Goal: Task Accomplishment & Management: Manage account settings

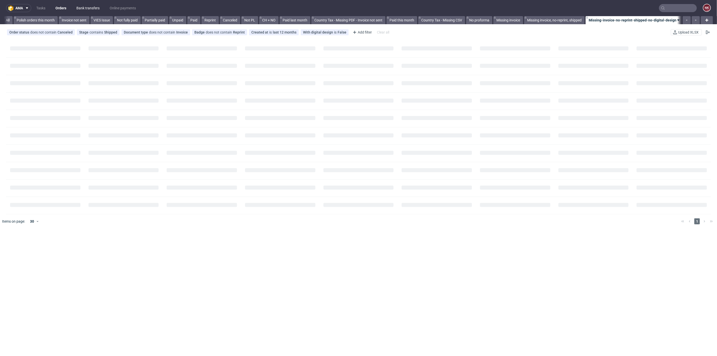
scroll to position [0, 390]
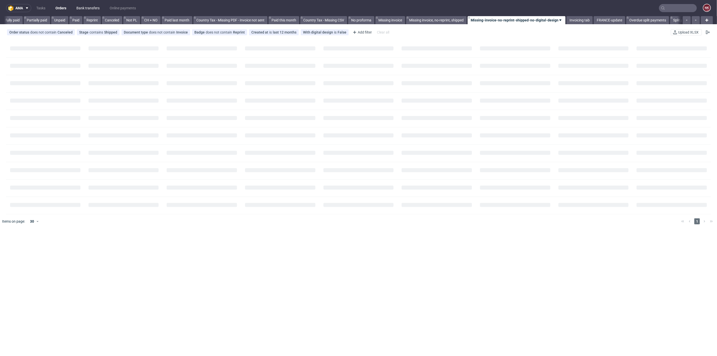
click at [86, 5] on link "Bank transfers" at bounding box center [87, 8] width 29 height 8
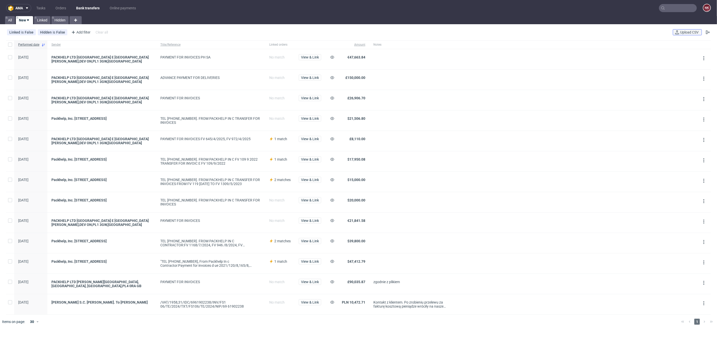
click at [689, 33] on span "Upload CSV" at bounding box center [690, 33] width 20 height 4
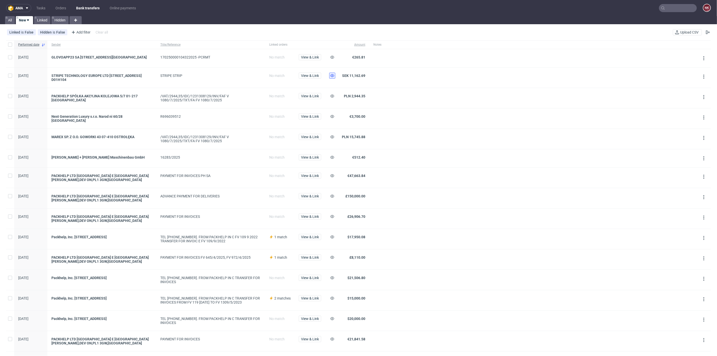
click at [333, 76] on use at bounding box center [332, 75] width 4 height 3
click at [333, 97] on icon at bounding box center [332, 96] width 4 height 4
click at [312, 158] on span "View & Link" at bounding box center [310, 158] width 18 height 4
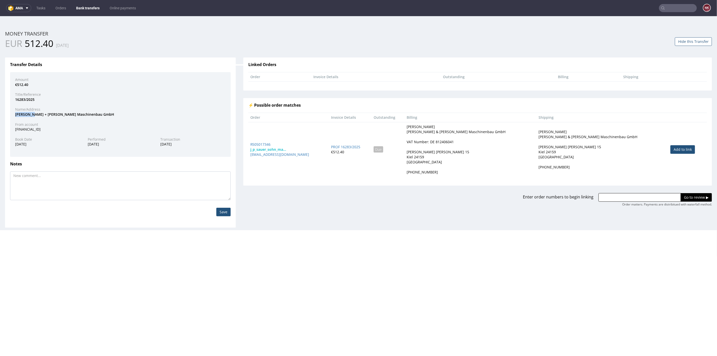
drag, startPoint x: 30, startPoint y: 114, endPoint x: 14, endPoint y: 114, distance: 15.1
click at [14, 114] on div "J.P. Sauer + Sohn Maschinenbau GmbH" at bounding box center [120, 114] width 218 height 5
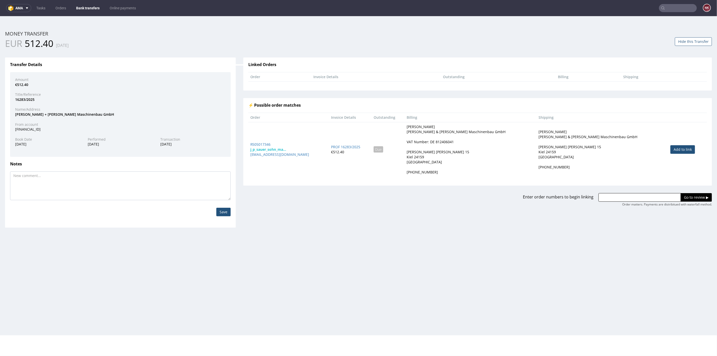
click at [32, 114] on div "J.P. Sauer + Sohn Maschinenbau GmbH" at bounding box center [120, 114] width 218 height 5
drag, startPoint x: 32, startPoint y: 114, endPoint x: 11, endPoint y: 114, distance: 21.4
click at [11, 114] on div "Amount €512.40 Title/Reference 16283/2025 Name/Address J.P. Sauer + Sohn Maschi…" at bounding box center [120, 114] width 221 height 85
click at [28, 115] on div "J.P. Sauer + Sohn Maschinenbau GmbH" at bounding box center [120, 114] width 218 height 5
drag, startPoint x: 32, startPoint y: 115, endPoint x: 14, endPoint y: 113, distance: 18.2
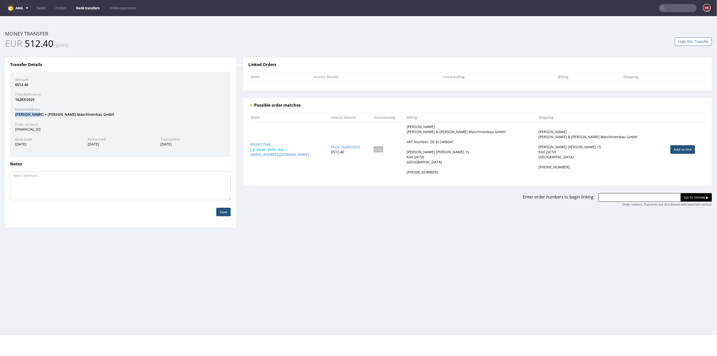
click at [14, 113] on div "J.P. Sauer + Sohn Maschinenbau GmbH" at bounding box center [120, 114] width 218 height 5
copy div "J.P. Sauer"
drag, startPoint x: 627, startPoint y: 195, endPoint x: 635, endPoint y: 196, distance: 8.4
click at [627, 196] on input "text" at bounding box center [640, 197] width 82 height 9
paste input "R505017346"
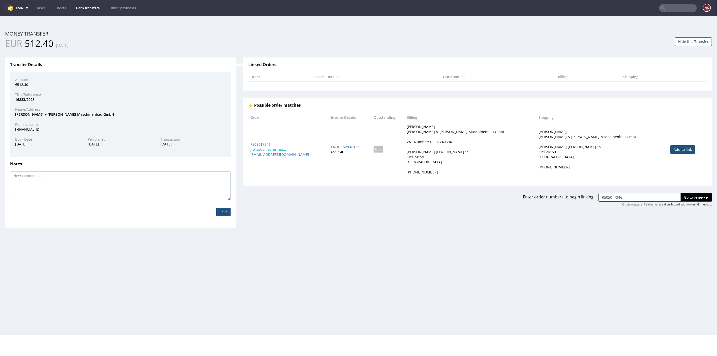
type input "R505017346"
click at [686, 198] on input "Go to review ▶" at bounding box center [696, 197] width 31 height 9
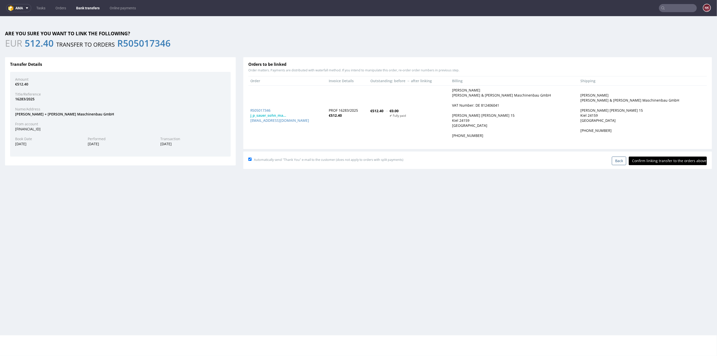
click at [665, 159] on input "Confirm linking transfer to the orders above" at bounding box center [668, 160] width 78 height 9
type input "In progress..."
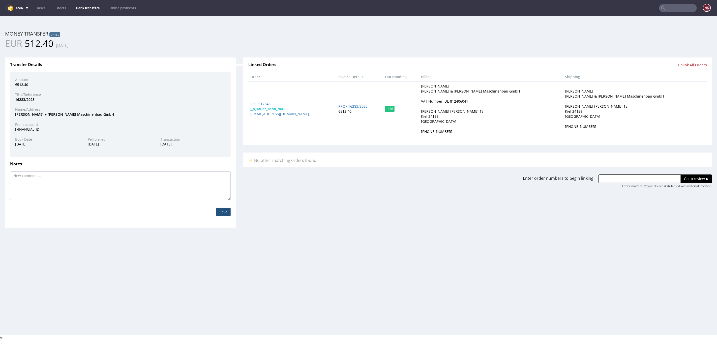
click at [90, 6] on link "Bank transfers" at bounding box center [88, 8] width 30 height 8
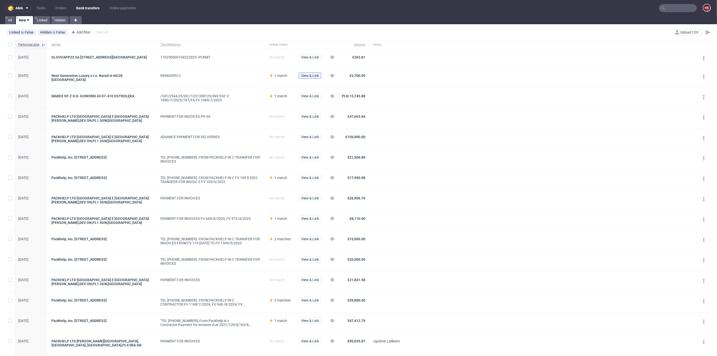
click at [315, 75] on span "View & Link" at bounding box center [310, 76] width 18 height 4
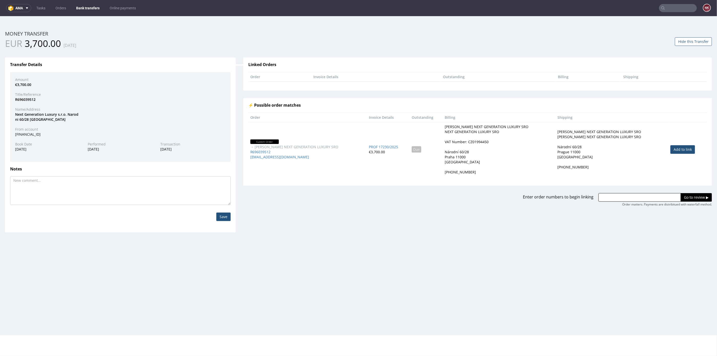
click at [672, 149] on link "Add to link" at bounding box center [683, 149] width 25 height 9
type input "R696039512"
click at [690, 201] on div "R696039512 Go to review ▶ Order matters. Payments are distribitued with waterfa…" at bounding box center [653, 200] width 119 height 14
click at [690, 194] on input "Go to review ▶" at bounding box center [696, 197] width 31 height 9
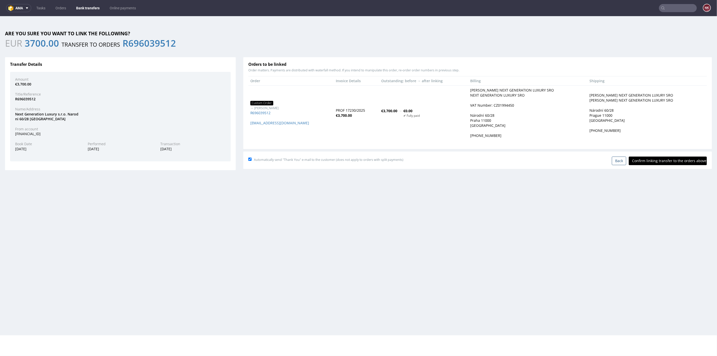
click at [662, 161] on input "Confirm linking transfer to the orders above" at bounding box center [668, 160] width 78 height 9
type input "In progress..."
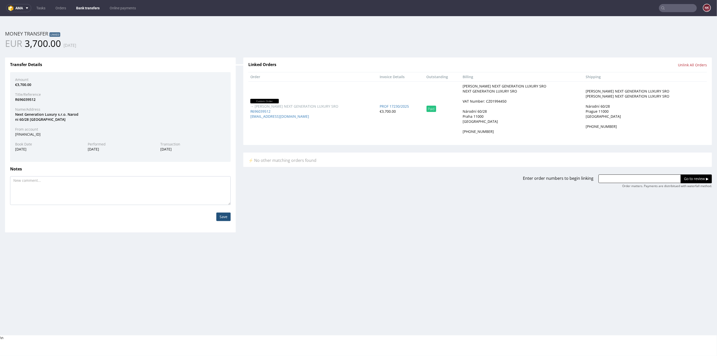
click at [84, 6] on link "Bank transfers" at bounding box center [88, 8] width 30 height 8
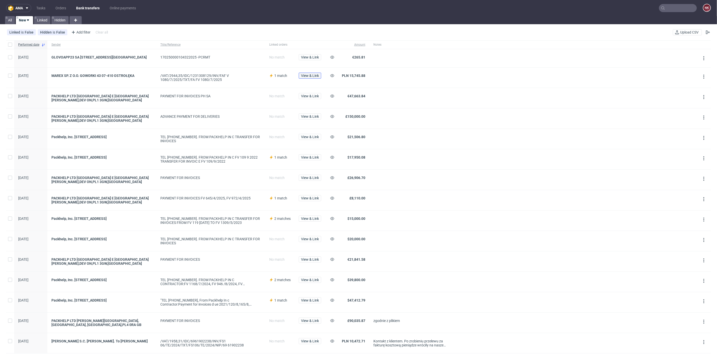
click at [309, 77] on span "View & Link" at bounding box center [310, 76] width 18 height 4
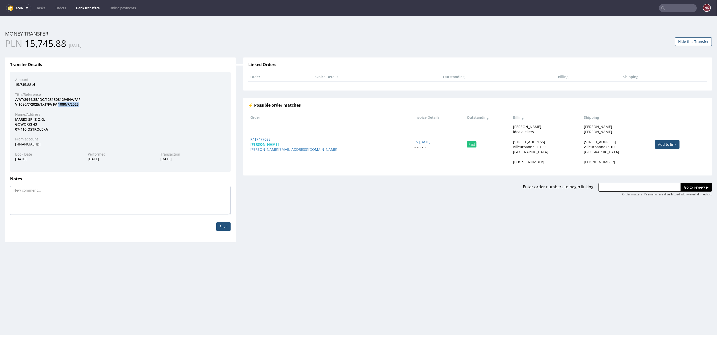
drag, startPoint x: 80, startPoint y: 105, endPoint x: 58, endPoint y: 105, distance: 22.2
click at [58, 105] on div "/VAT/2944,35/IDC/1231308129/INV/FAF V 1080/7/2025/TXT/FA FV 1080/7/2025" at bounding box center [120, 102] width 218 height 10
copy div "1080/7/2025"
click at [687, 44] on button "Hide this Transfer" at bounding box center [693, 41] width 37 height 9
click at [91, 5] on link "Bank transfers" at bounding box center [88, 8] width 30 height 8
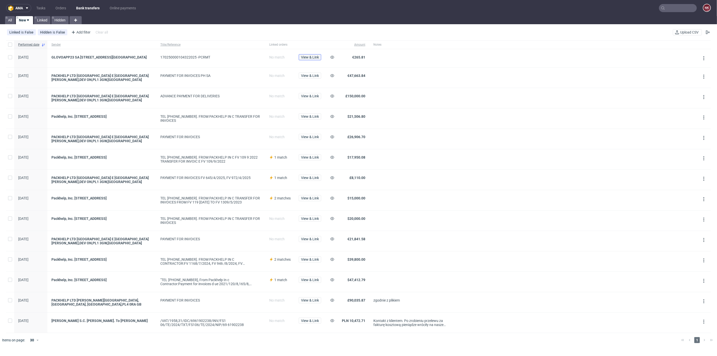
click at [315, 57] on span "View & Link" at bounding box center [310, 57] width 18 height 4
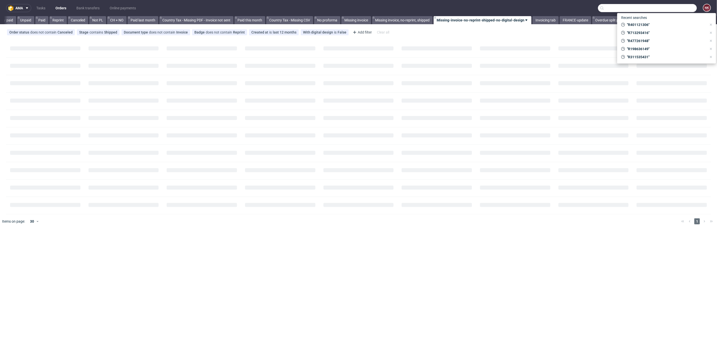
click at [665, 7] on input "text" at bounding box center [647, 8] width 99 height 8
paste input "J.P. Sauer"
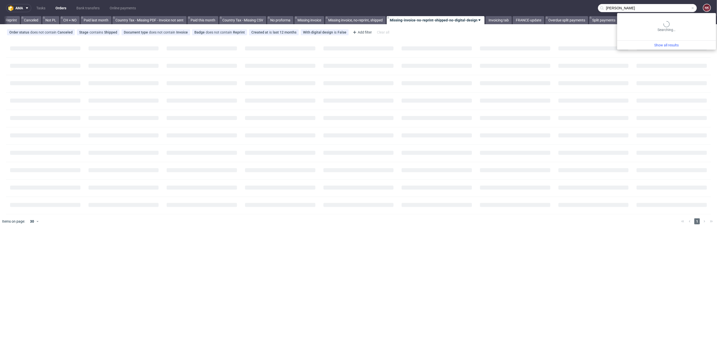
scroll to position [0, 489]
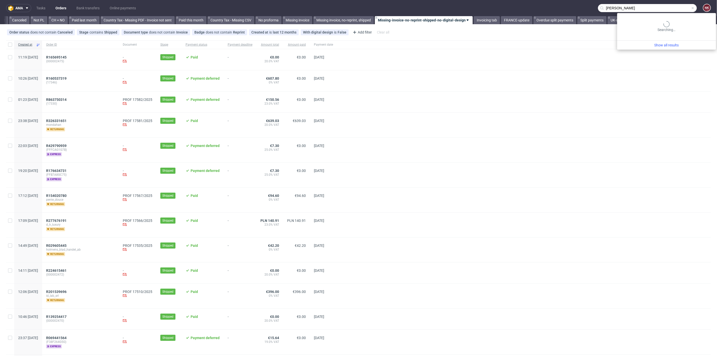
type input "J.P. Sauer"
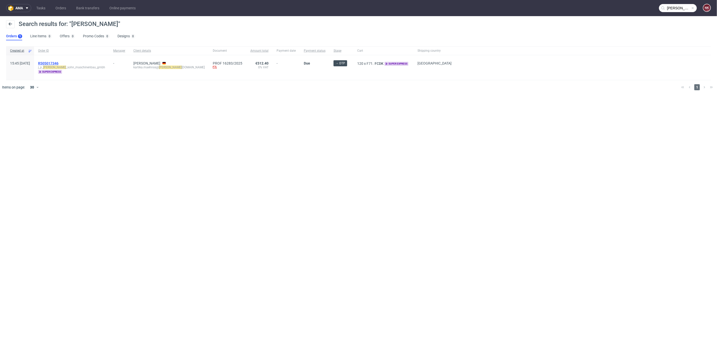
click at [59, 63] on span "R505017346" at bounding box center [48, 63] width 20 height 4
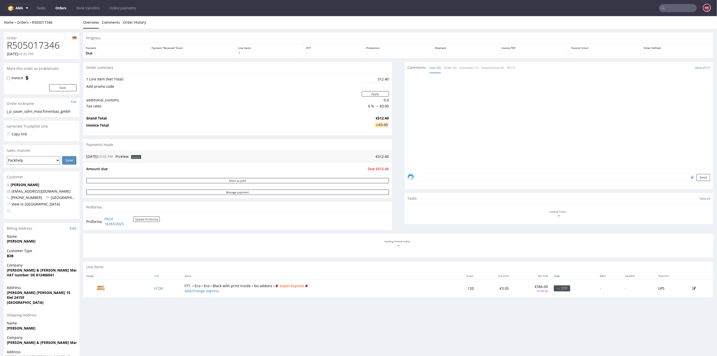
click at [42, 46] on h1 "R505017346" at bounding box center [42, 45] width 70 height 10
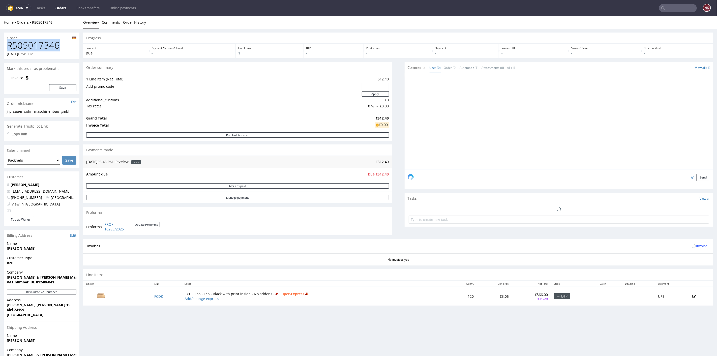
click at [42, 46] on h1 "R505017346" at bounding box center [42, 45] width 70 height 10
copy h1 "R505017346"
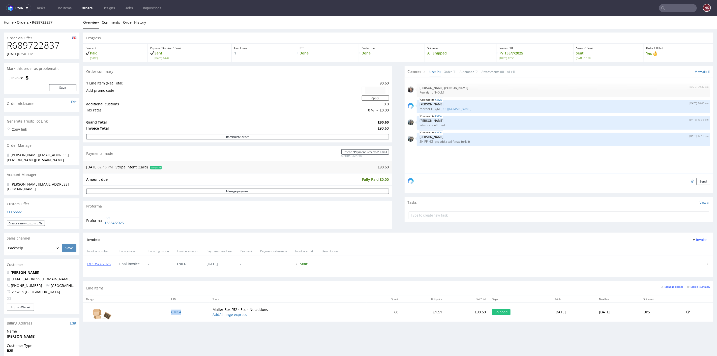
click at [191, 312] on td "CMCA" at bounding box center [188, 312] width 41 height 20
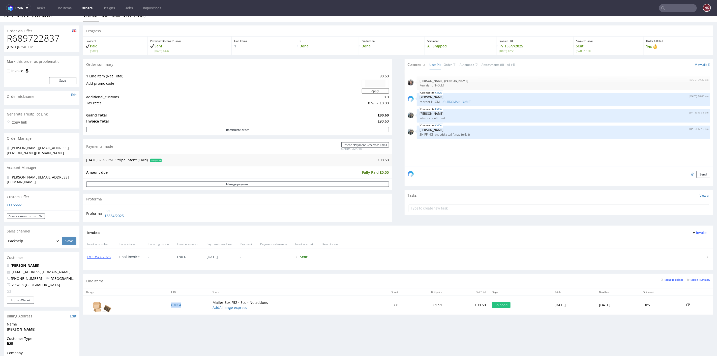
scroll to position [112, 0]
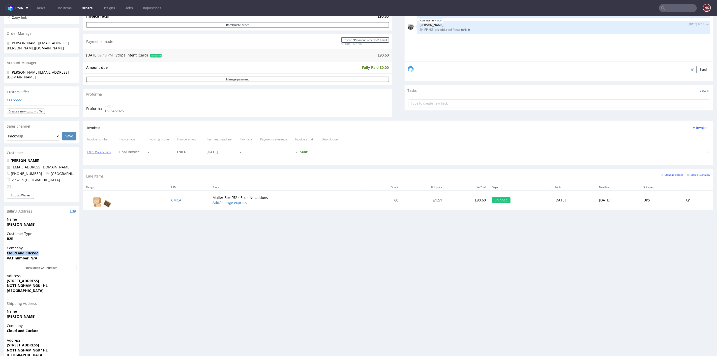
drag, startPoint x: 42, startPoint y: 241, endPoint x: 1, endPoint y: 244, distance: 41.9
click at [1, 244] on div "Order via Offer R689722837 27.06.2025 02:46 PM Mark this order as problematic I…" at bounding box center [358, 153] width 717 height 472
copy strong "Cloud and Cuckoo"
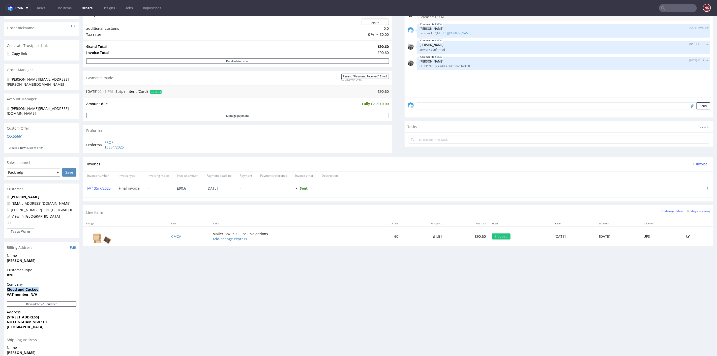
scroll to position [0, 0]
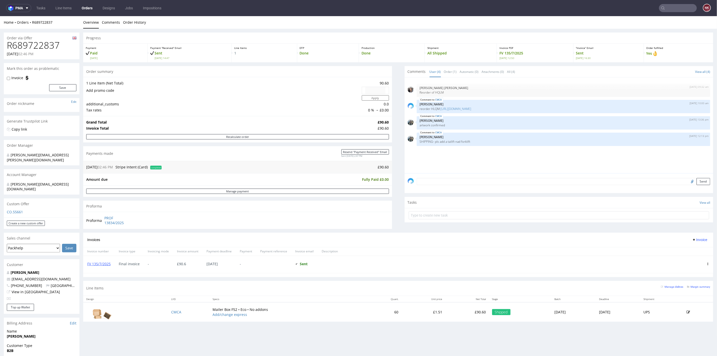
click at [48, 45] on h1 "R689722837" at bounding box center [42, 45] width 70 height 10
copy h1 "R689722837"
click at [395, 210] on div "Progress Payment Paid Fri 27 Jun Payment “Received” Email Sent Fri 27 Jun 14:47…" at bounding box center [398, 178] width 630 height 293
click at [394, 216] on div "Progress Payment Paid Fri 27 Jun Payment “Received” Email Sent Fri 27 Jun 14:47…" at bounding box center [398, 178] width 630 height 293
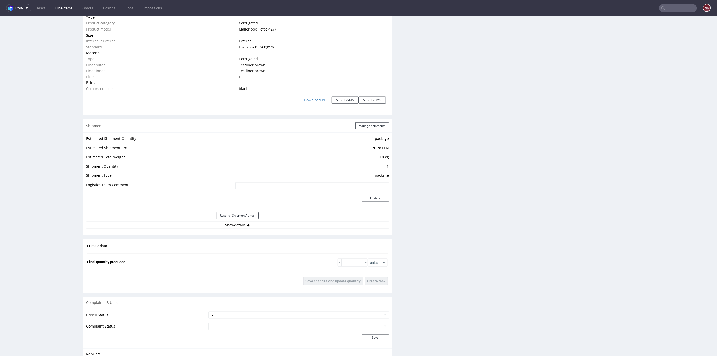
scroll to position [533, 0]
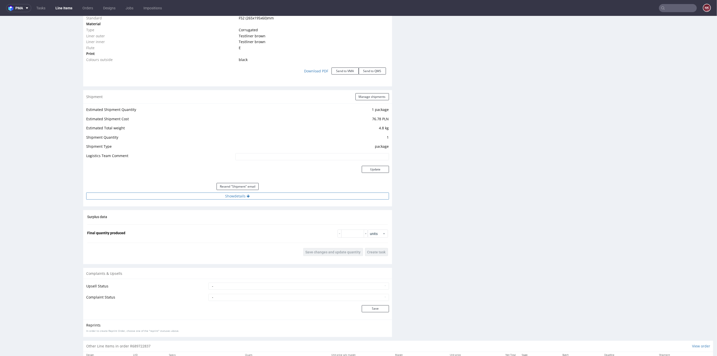
click at [332, 195] on button "Show details" at bounding box center [237, 195] width 303 height 7
